Goal: Book appointment/travel/reservation

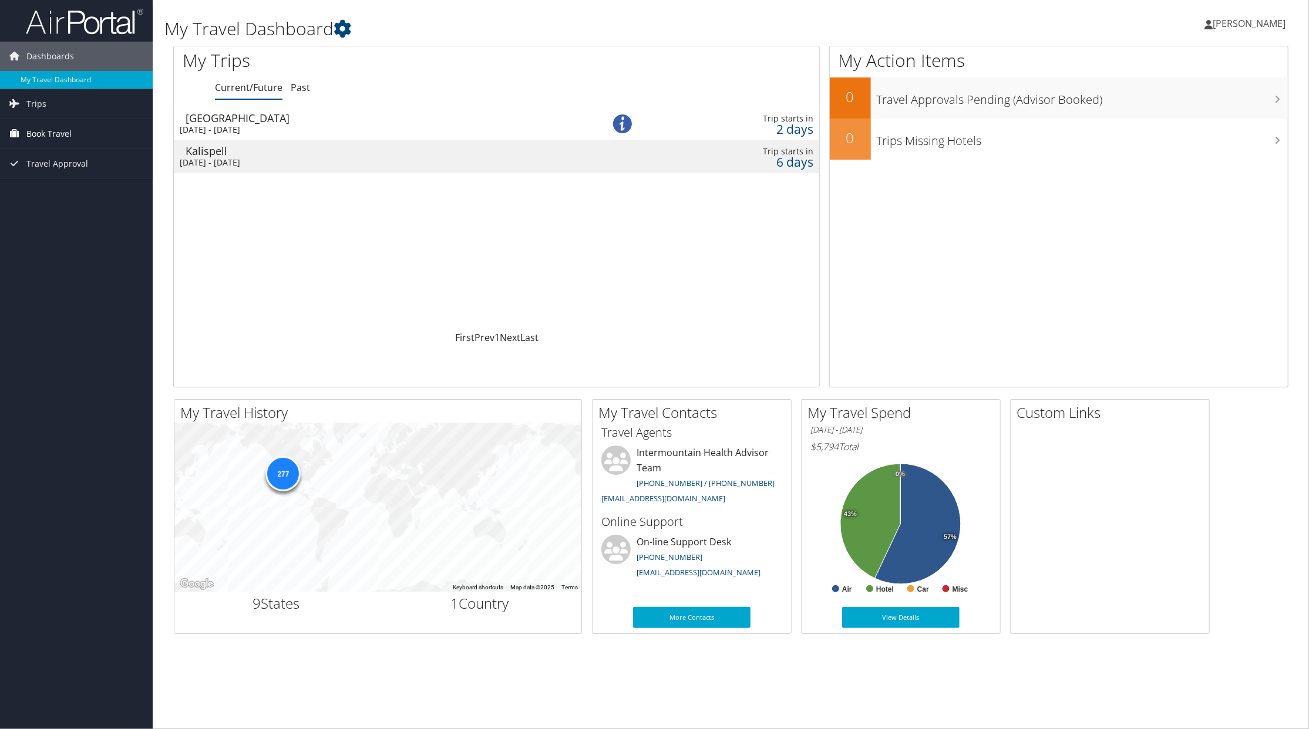
click at [47, 130] on span "Book Travel" at bounding box center [48, 133] width 45 height 29
click at [72, 195] on link "Book/Manage Online Trips" at bounding box center [76, 193] width 153 height 18
